Goal: Task Accomplishment & Management: Check status

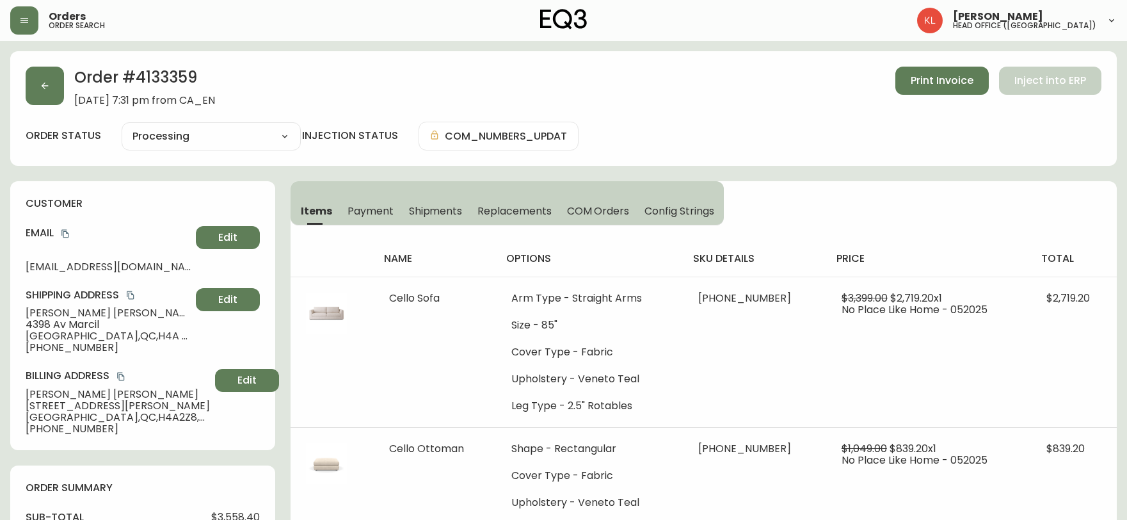
select select "PROCESSING"
drag, startPoint x: 38, startPoint y: 77, endPoint x: 566, endPoint y: 337, distance: 587.7
click at [39, 77] on button "button" at bounding box center [45, 86] width 38 height 38
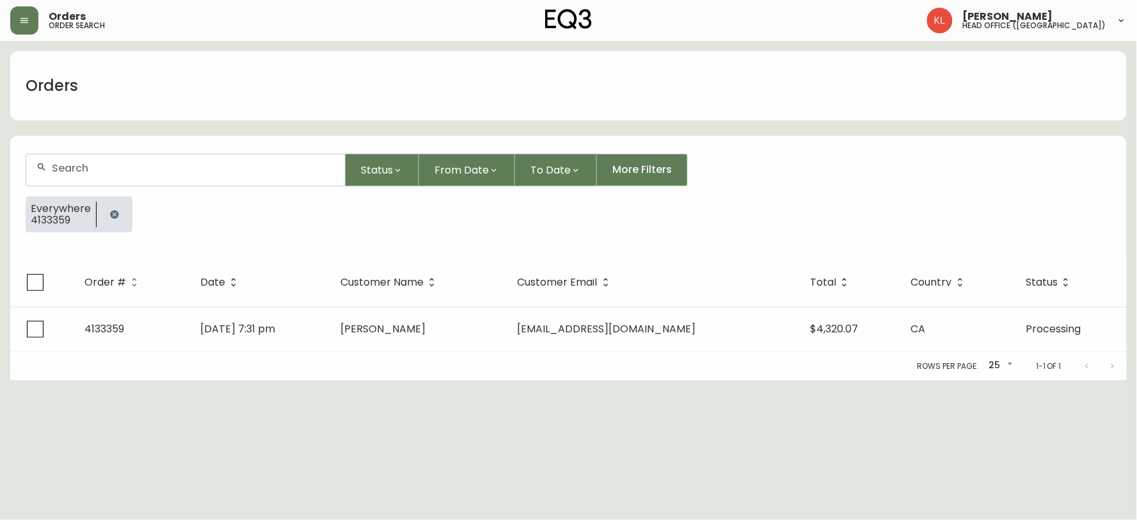
click at [111, 207] on button "button" at bounding box center [115, 215] width 26 height 26
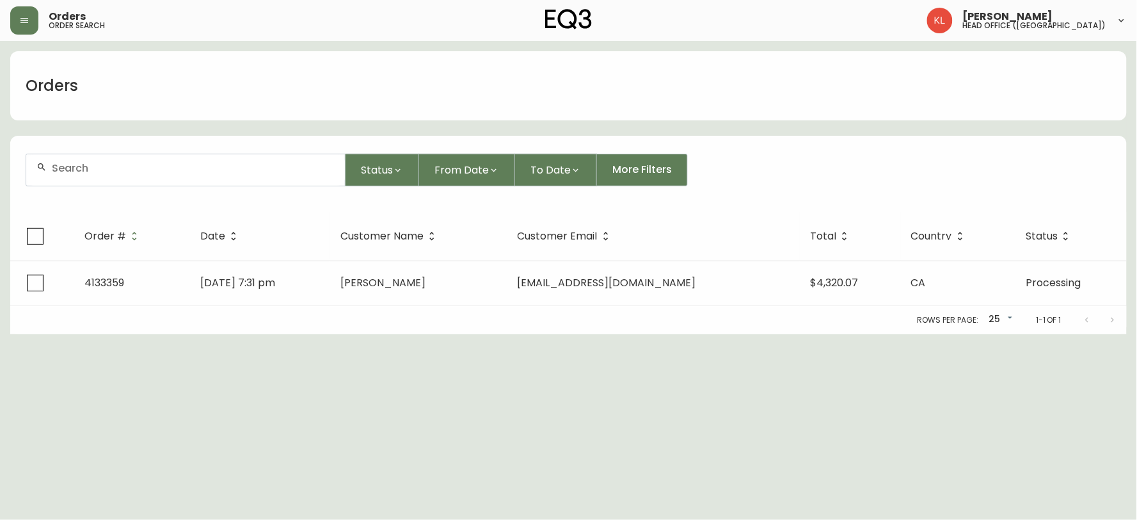
click at [126, 164] on input "text" at bounding box center [193, 168] width 283 height 12
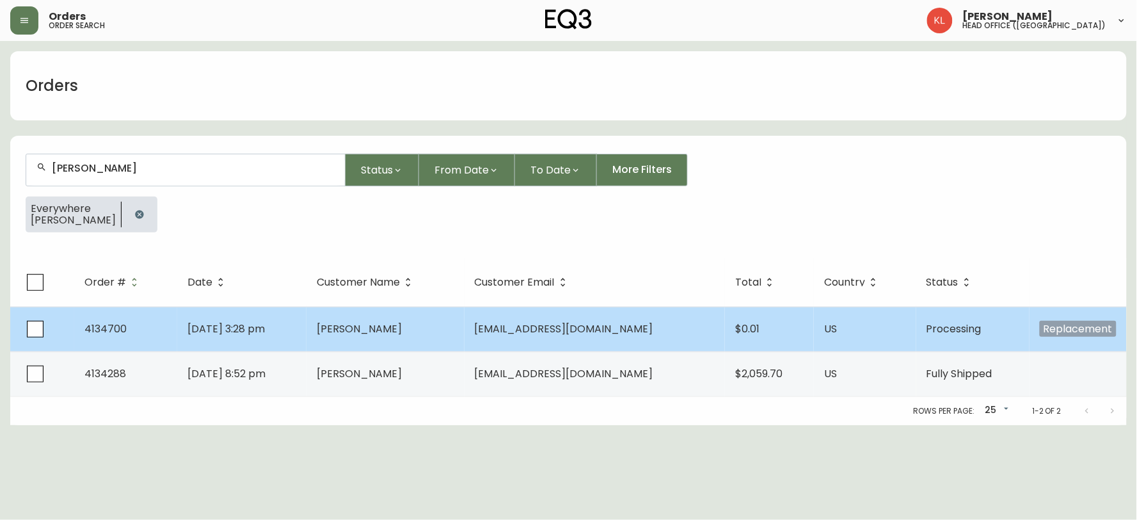
type input "[PERSON_NAME]"
click at [365, 324] on span "[PERSON_NAME]" at bounding box center [359, 328] width 85 height 15
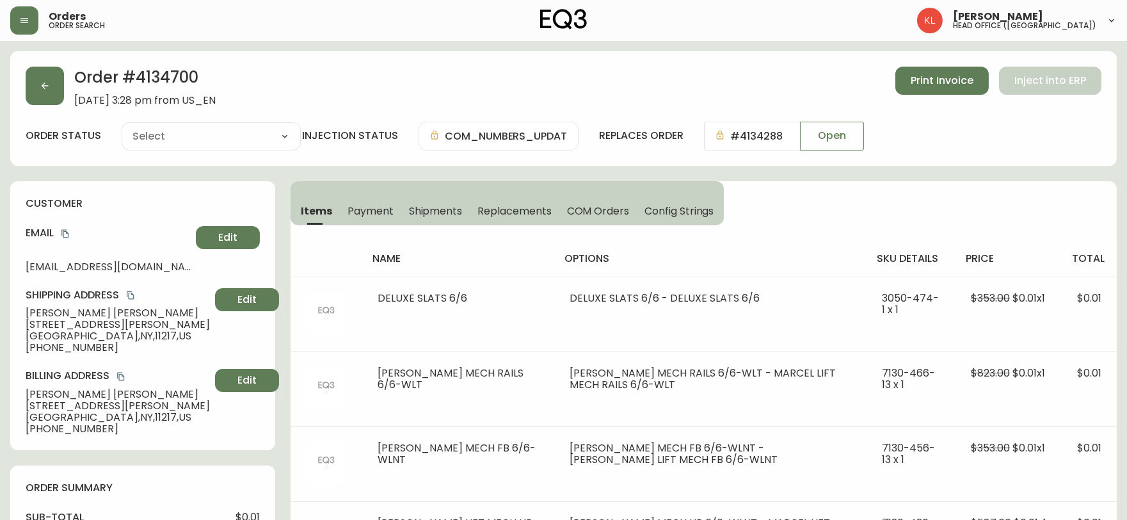
type input "Processing"
select select "PROCESSING"
drag, startPoint x: 92, startPoint y: 348, endPoint x: 35, endPoint y: 352, distance: 57.7
click at [35, 352] on span "[PHONE_NUMBER]" at bounding box center [118, 348] width 184 height 12
copy span "9732168106"
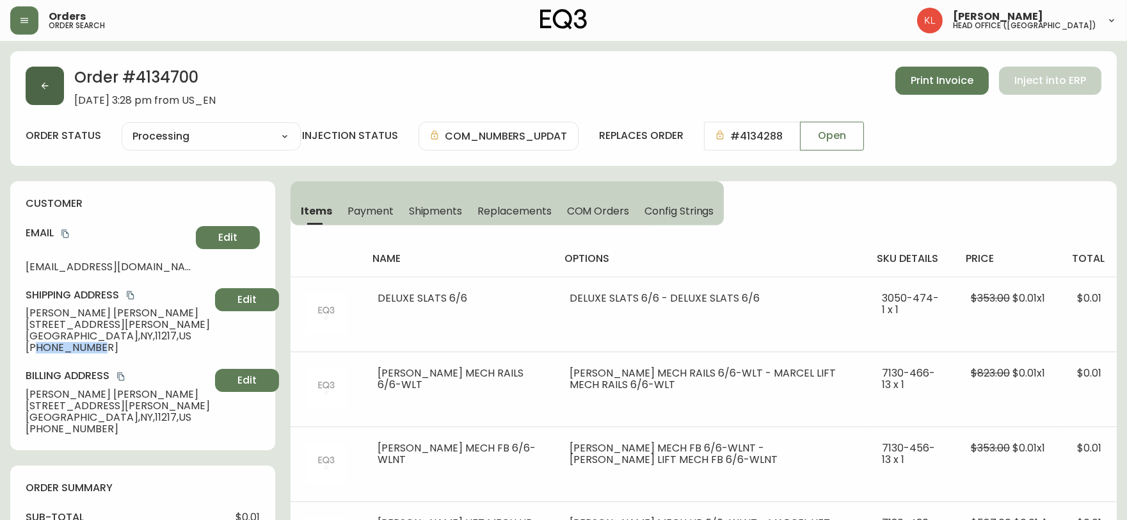
click at [31, 84] on button "button" at bounding box center [45, 86] width 38 height 38
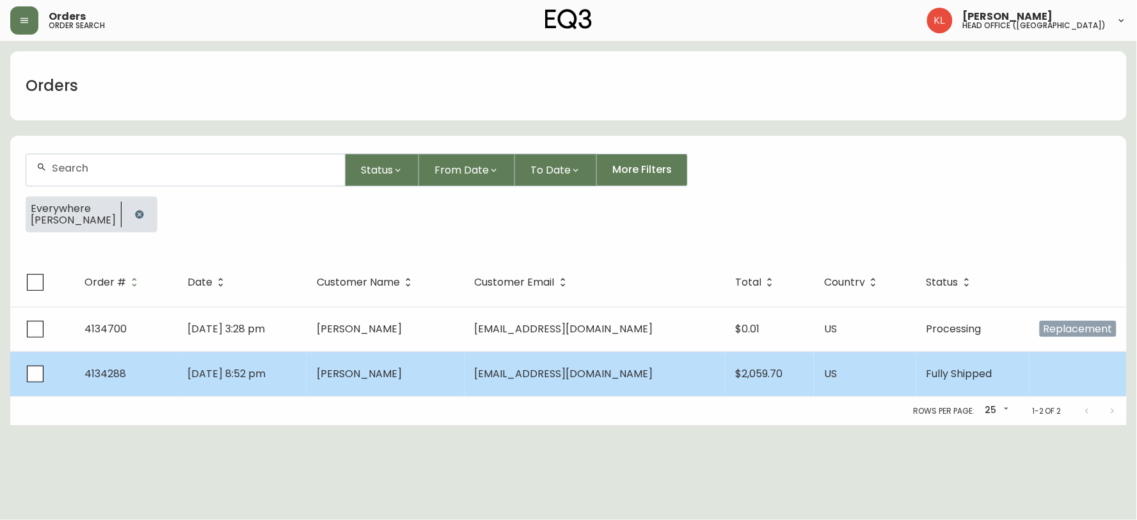
click at [171, 361] on td "4134288" at bounding box center [125, 373] width 103 height 45
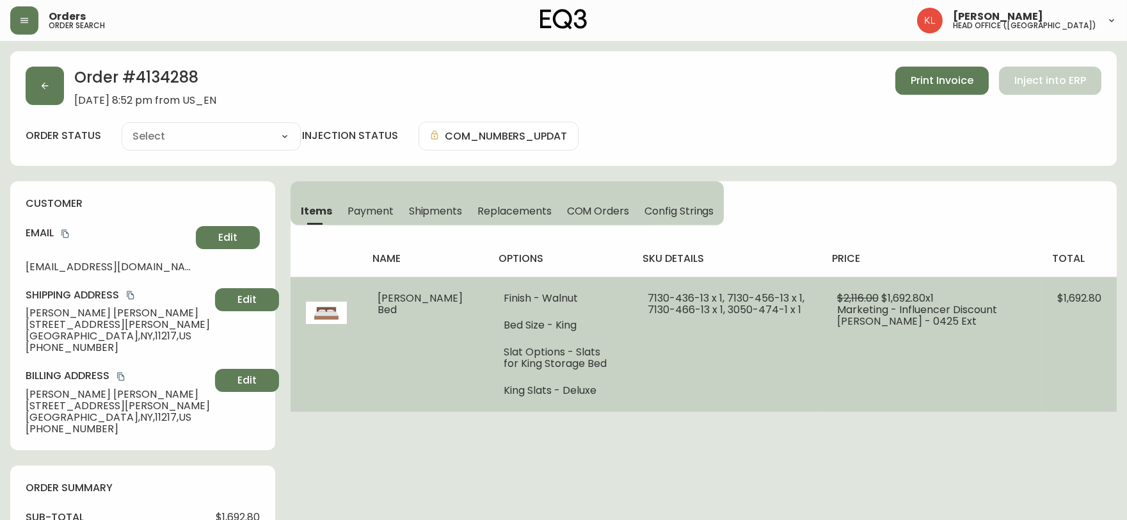
type input "Fully Shipped"
select select "FULLY_SHIPPED"
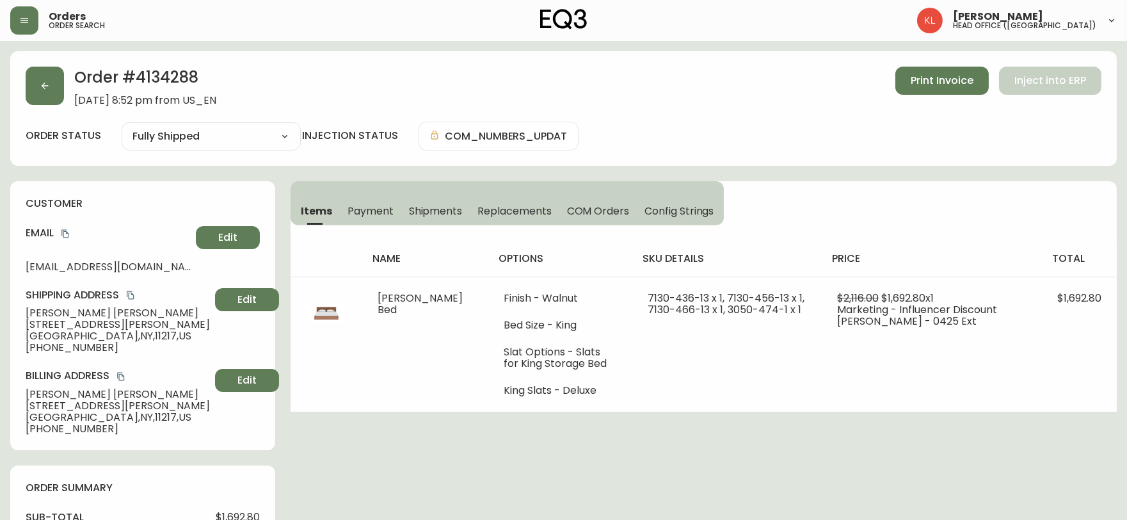
scroll to position [71, 0]
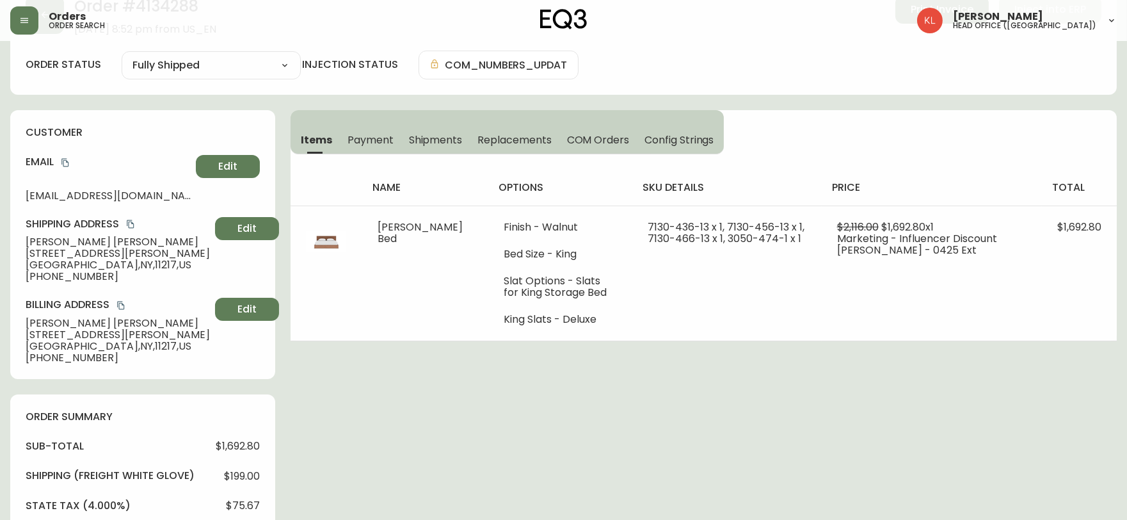
click at [660, 29] on div "Orders order search [PERSON_NAME] head office ([GEOGRAPHIC_DATA])" at bounding box center [563, 20] width 1106 height 41
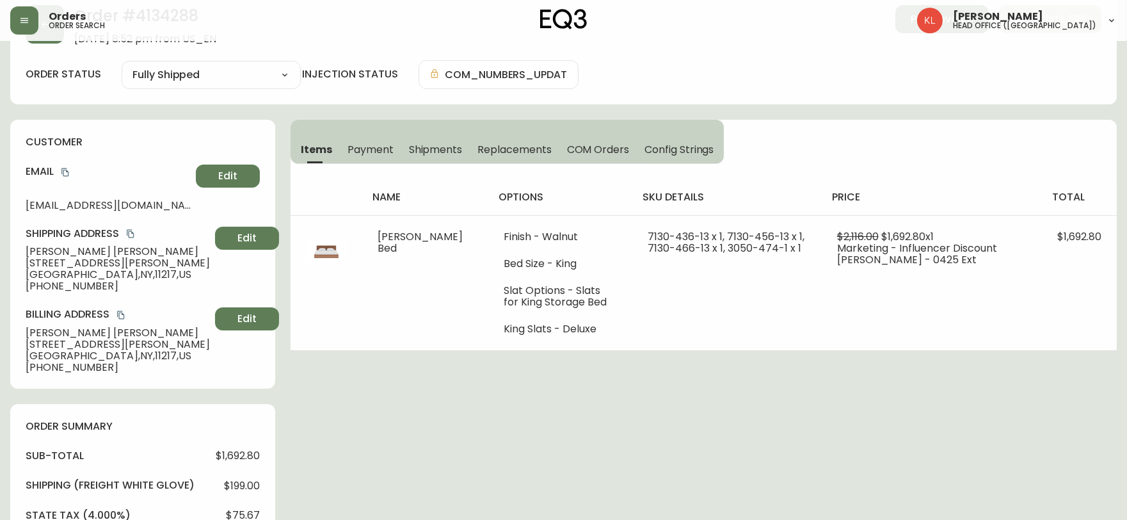
scroll to position [0, 0]
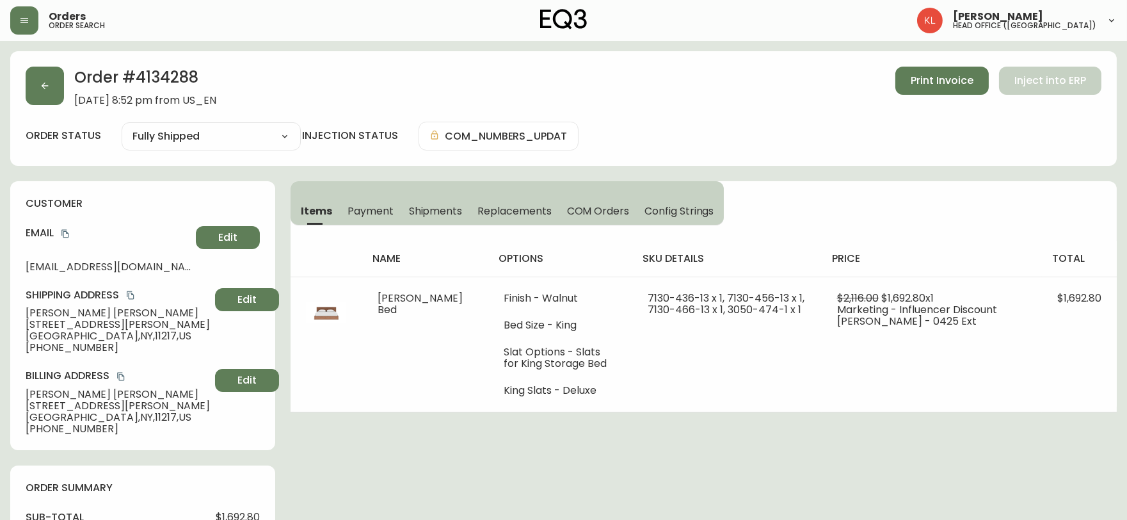
click at [47, 111] on div "Order # 4134288 [DATE] 8:52 pm from US_EN Print Invoice Inject into ERP order s…" at bounding box center [563, 108] width 1106 height 115
click at [45, 75] on button "button" at bounding box center [45, 86] width 38 height 38
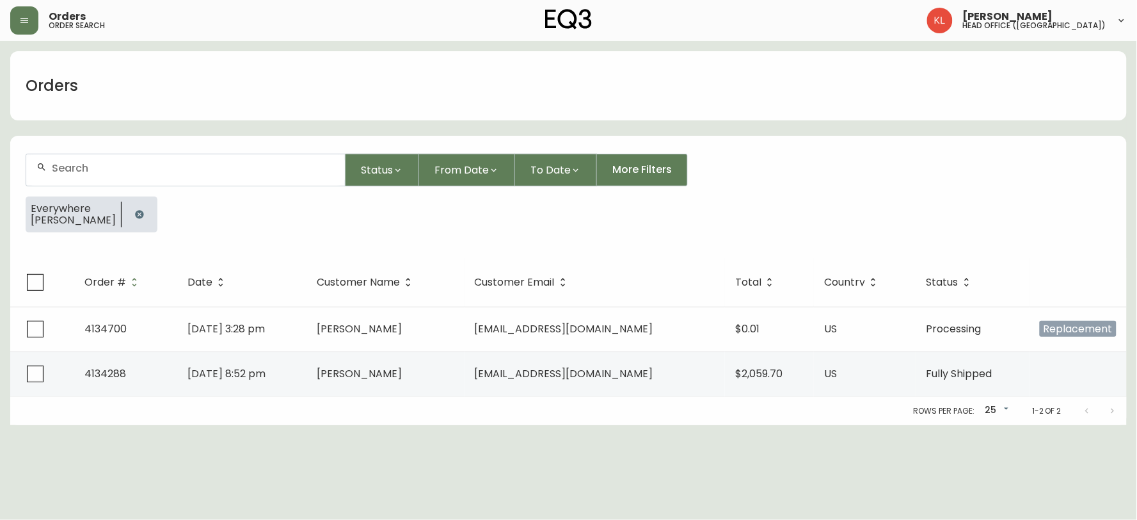
click at [135, 210] on icon "button" at bounding box center [139, 214] width 8 height 8
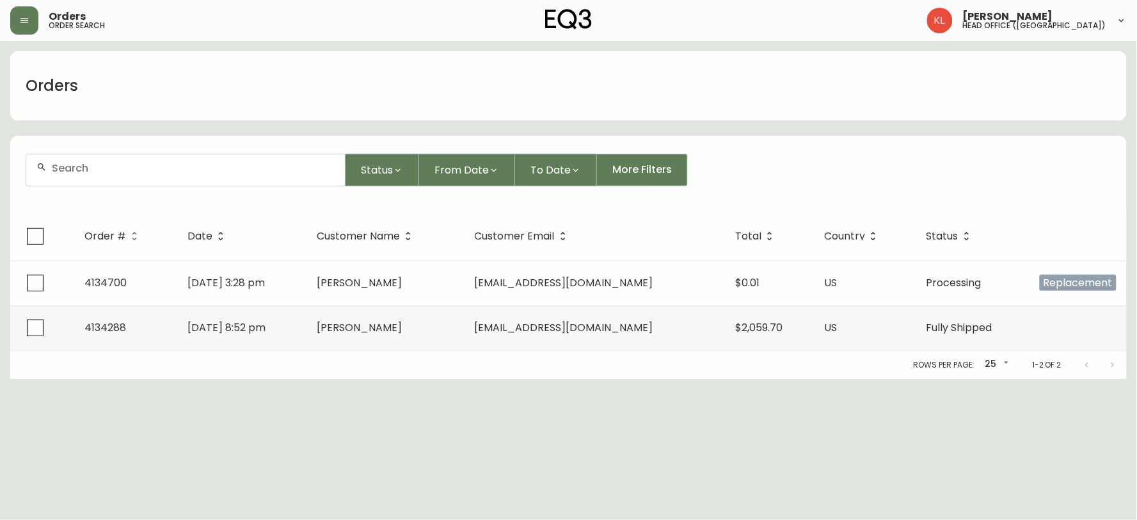
click at [133, 164] on input "text" at bounding box center [193, 168] width 283 height 12
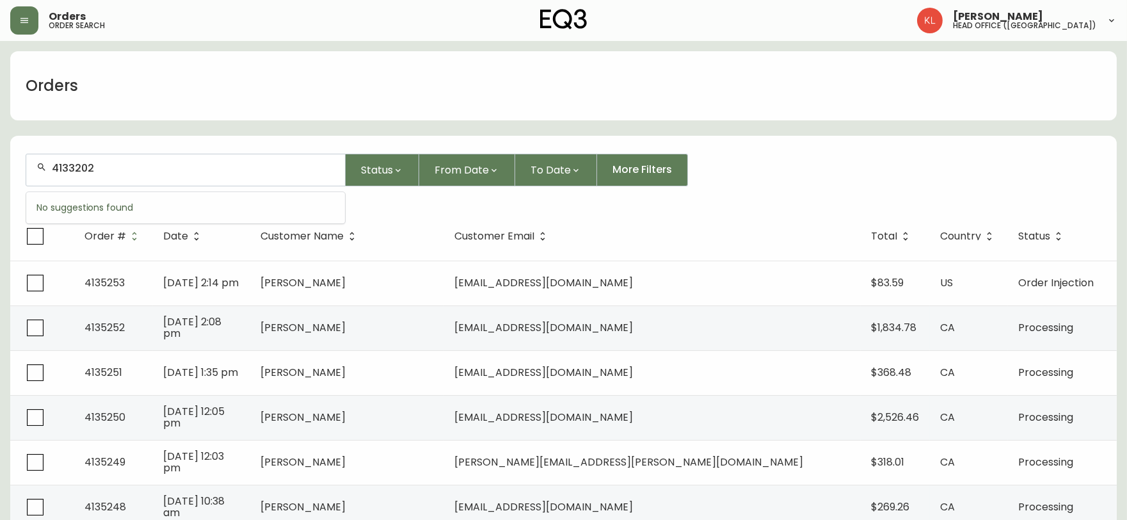
type input "4133202"
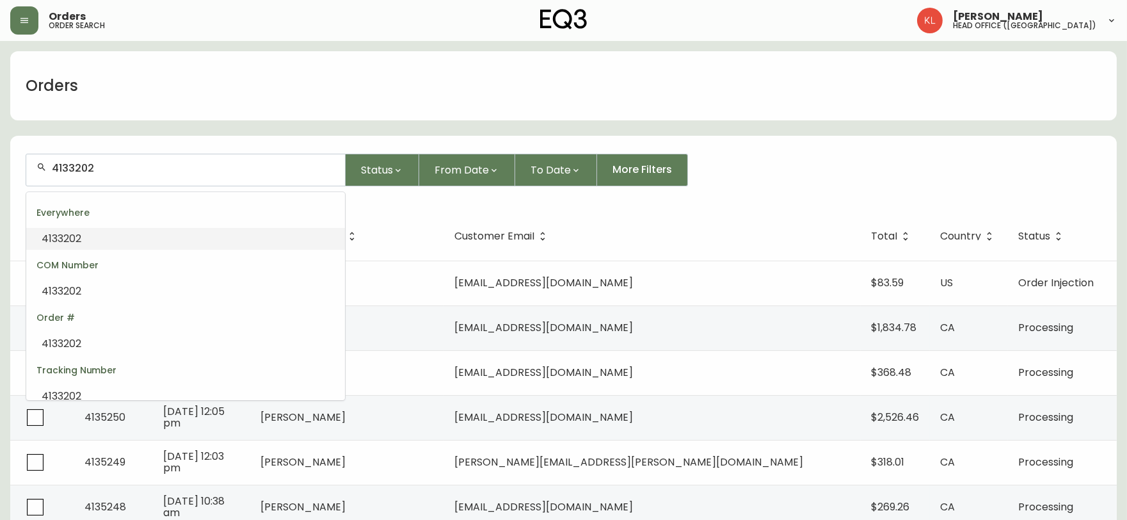
click at [155, 242] on li "4133202" at bounding box center [185, 239] width 319 height 22
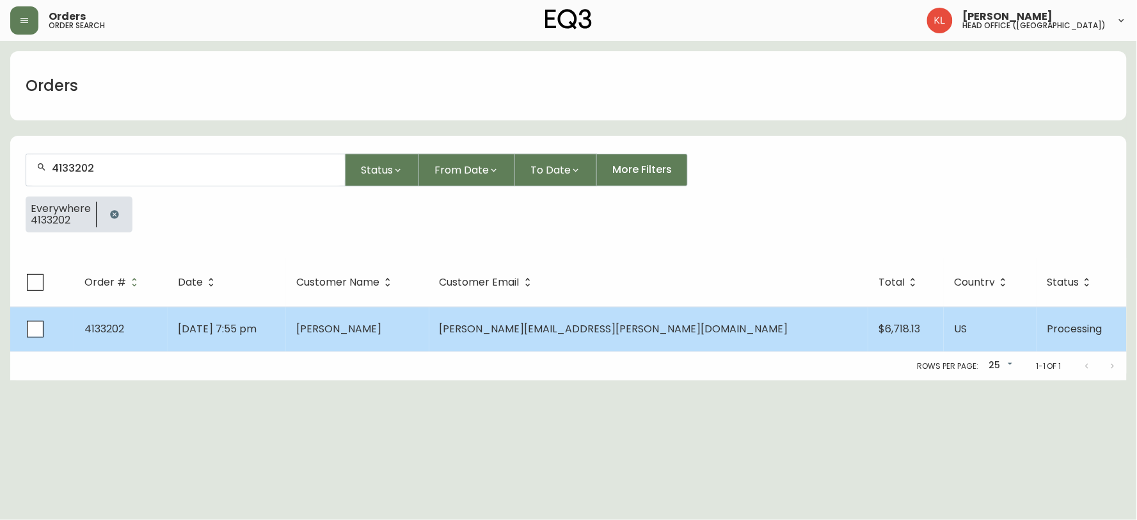
click at [429, 322] on td "[PERSON_NAME]" at bounding box center [357, 328] width 143 height 45
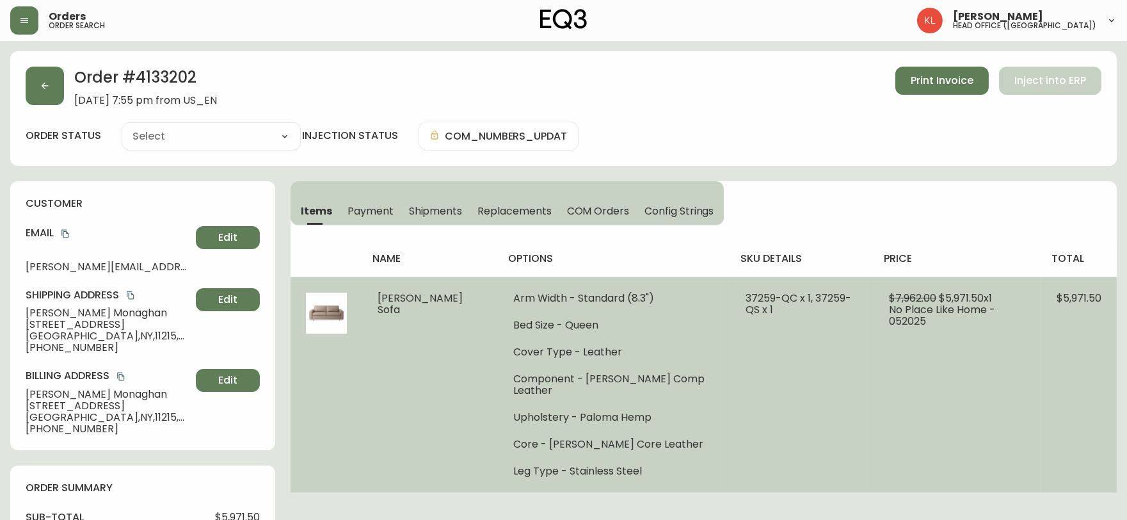
type input "Processing"
select select "PROCESSING"
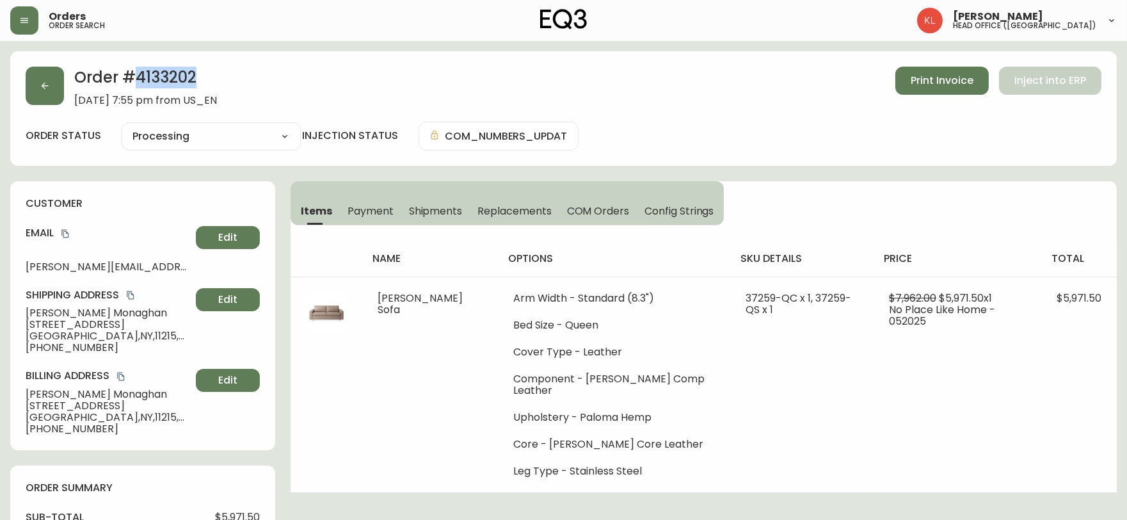
drag, startPoint x: 208, startPoint y: 72, endPoint x: 136, endPoint y: 77, distance: 71.8
click at [136, 77] on h2 "Order # 4133202" at bounding box center [145, 81] width 143 height 28
copy h2 "4133202"
